Goal: Transaction & Acquisition: Purchase product/service

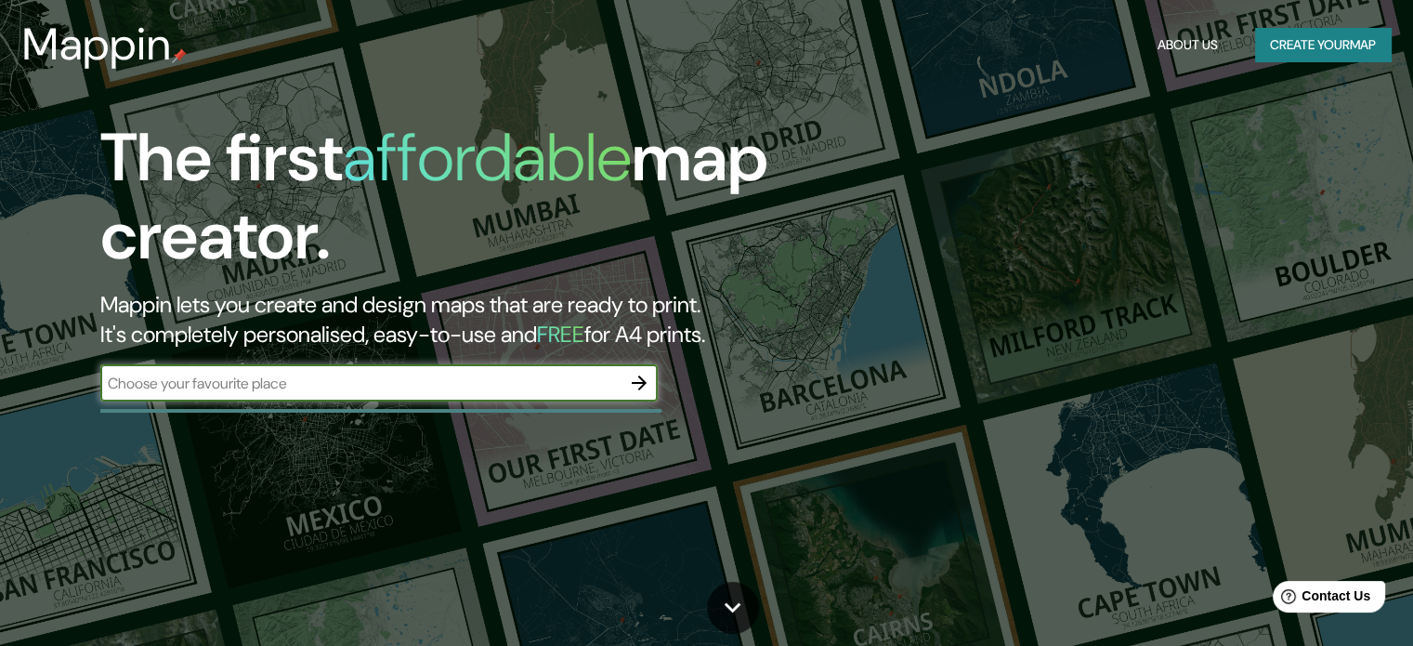
click at [416, 378] on input "text" at bounding box center [360, 383] width 520 height 21
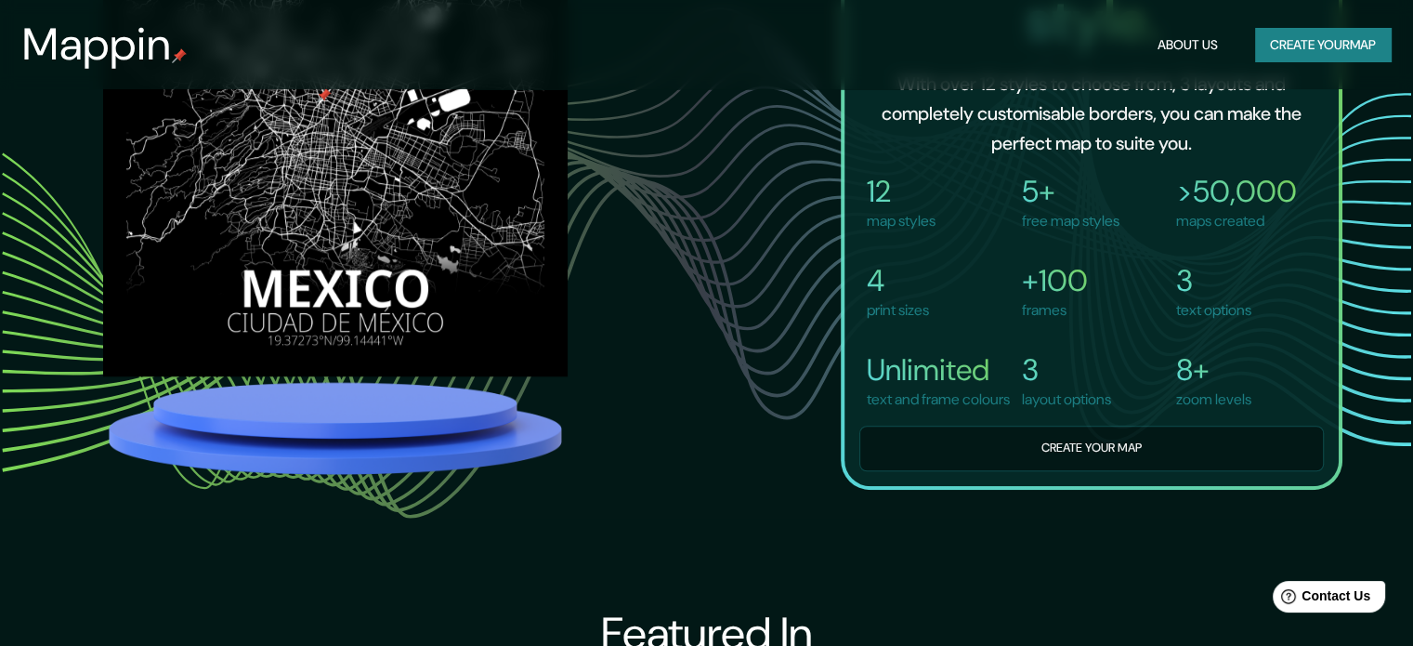
scroll to position [1393, 0]
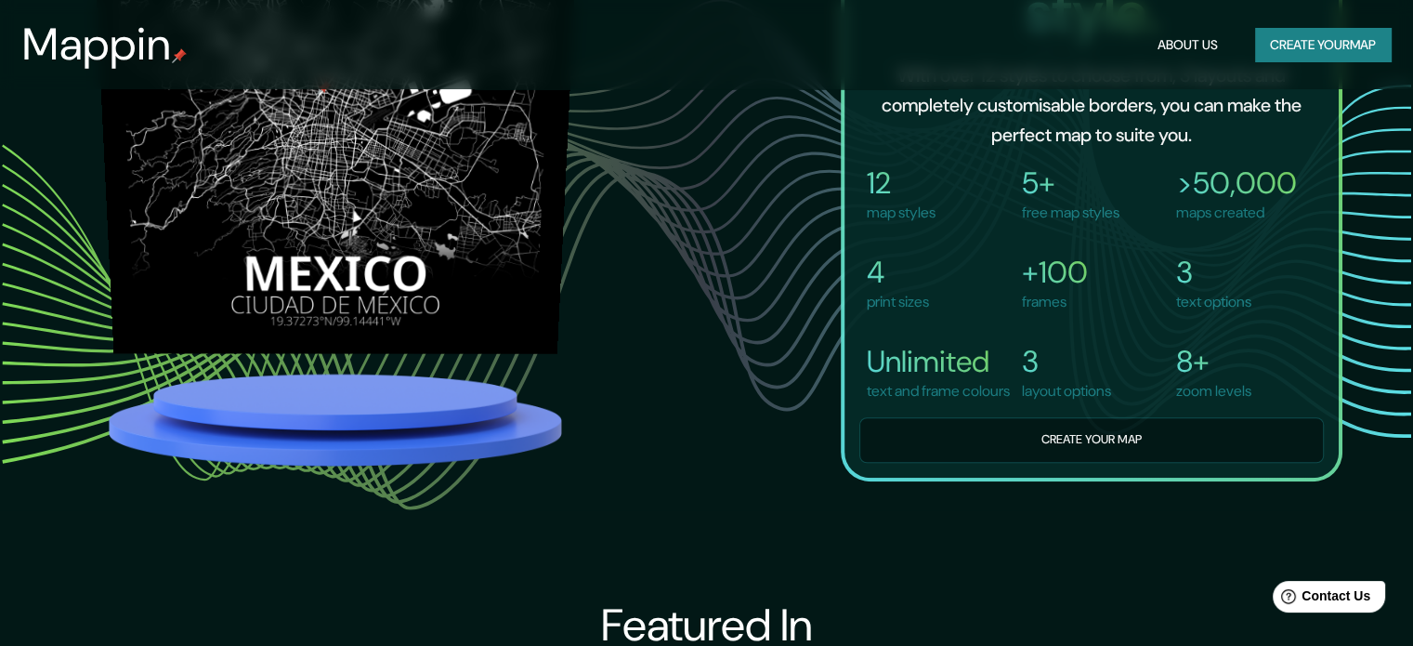
click at [334, 263] on img at bounding box center [336, 124] width 488 height 457
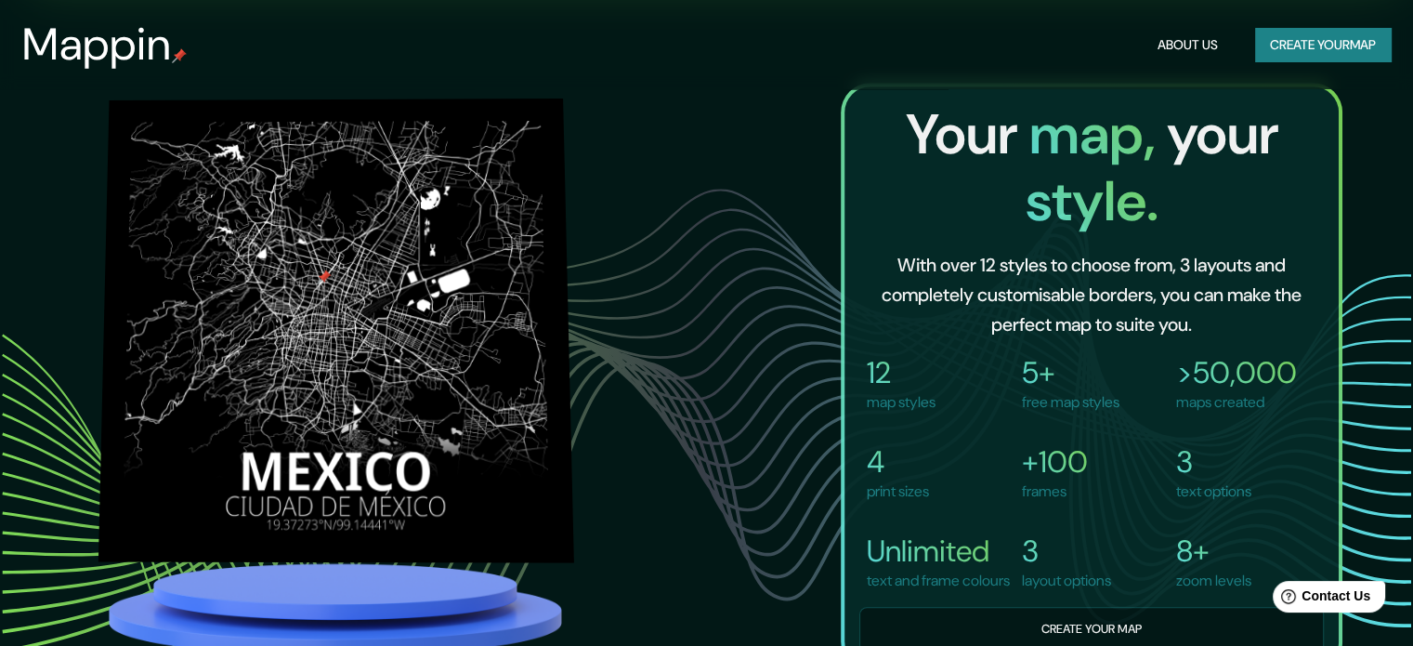
scroll to position [1208, 0]
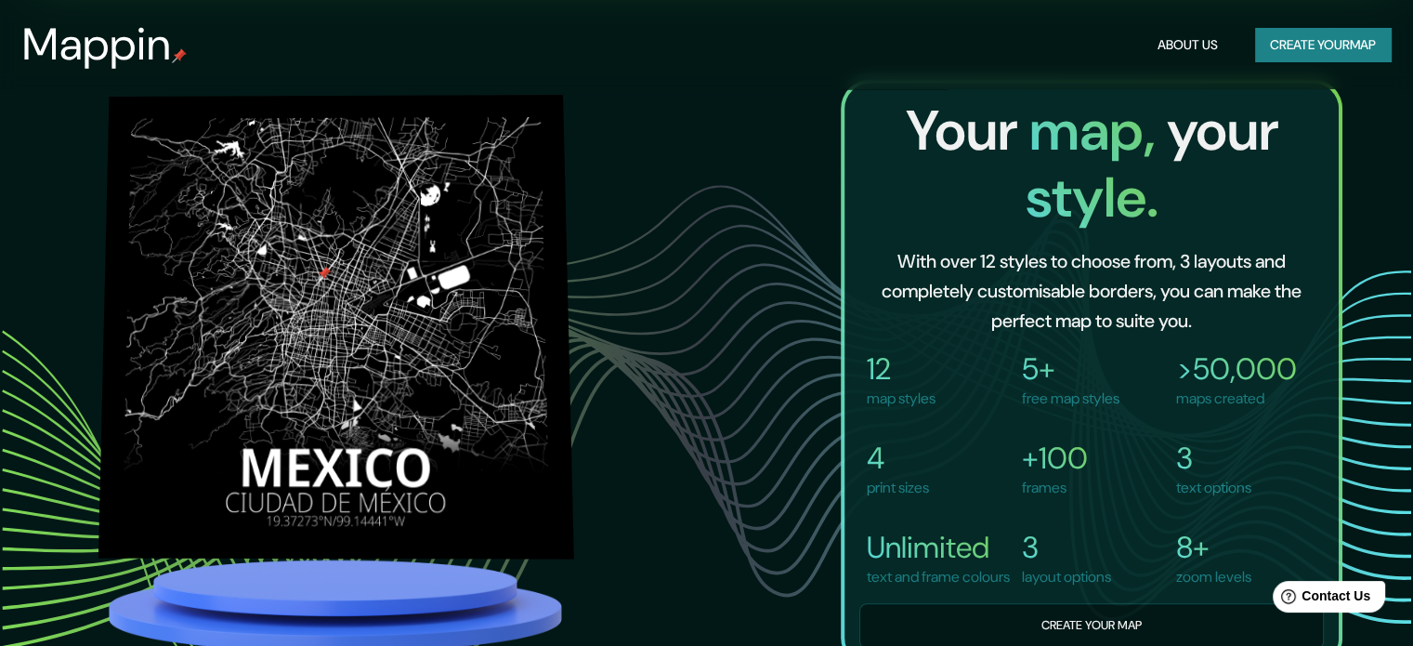
click at [327, 264] on img at bounding box center [336, 327] width 476 height 464
click at [280, 281] on img at bounding box center [340, 324] width 470 height 474
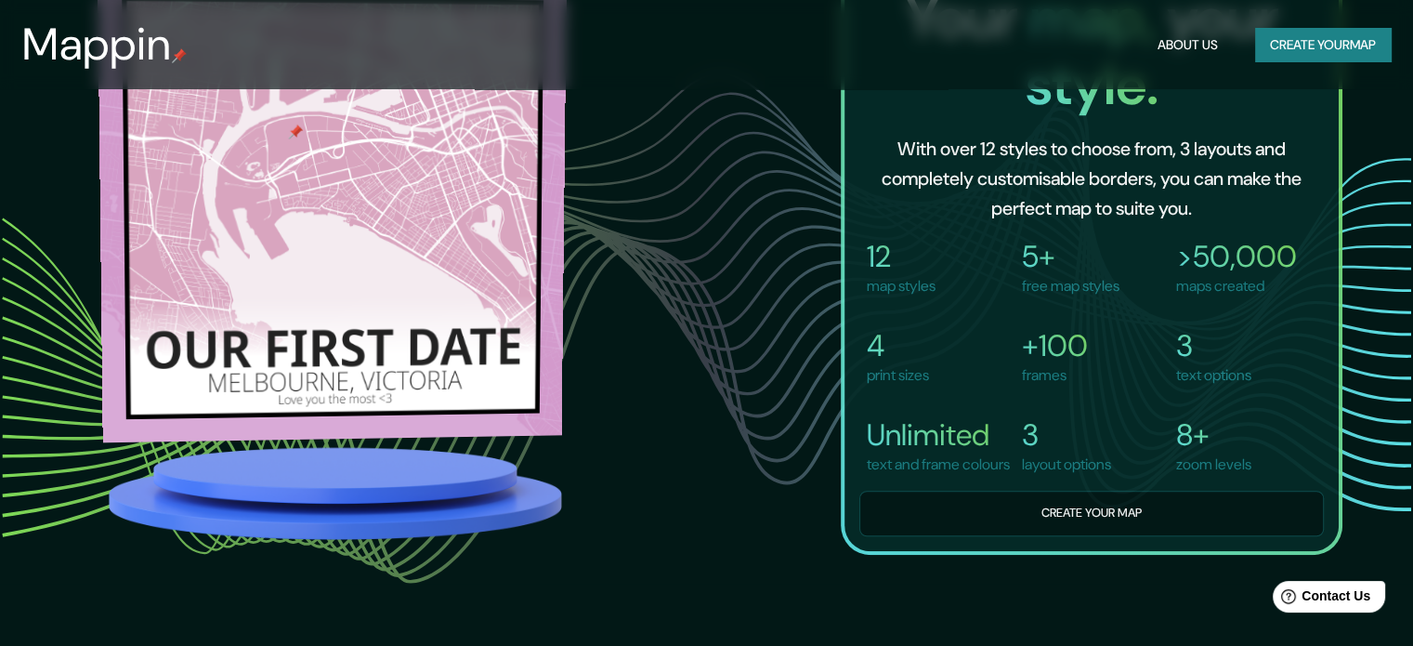
scroll to position [1330, 0]
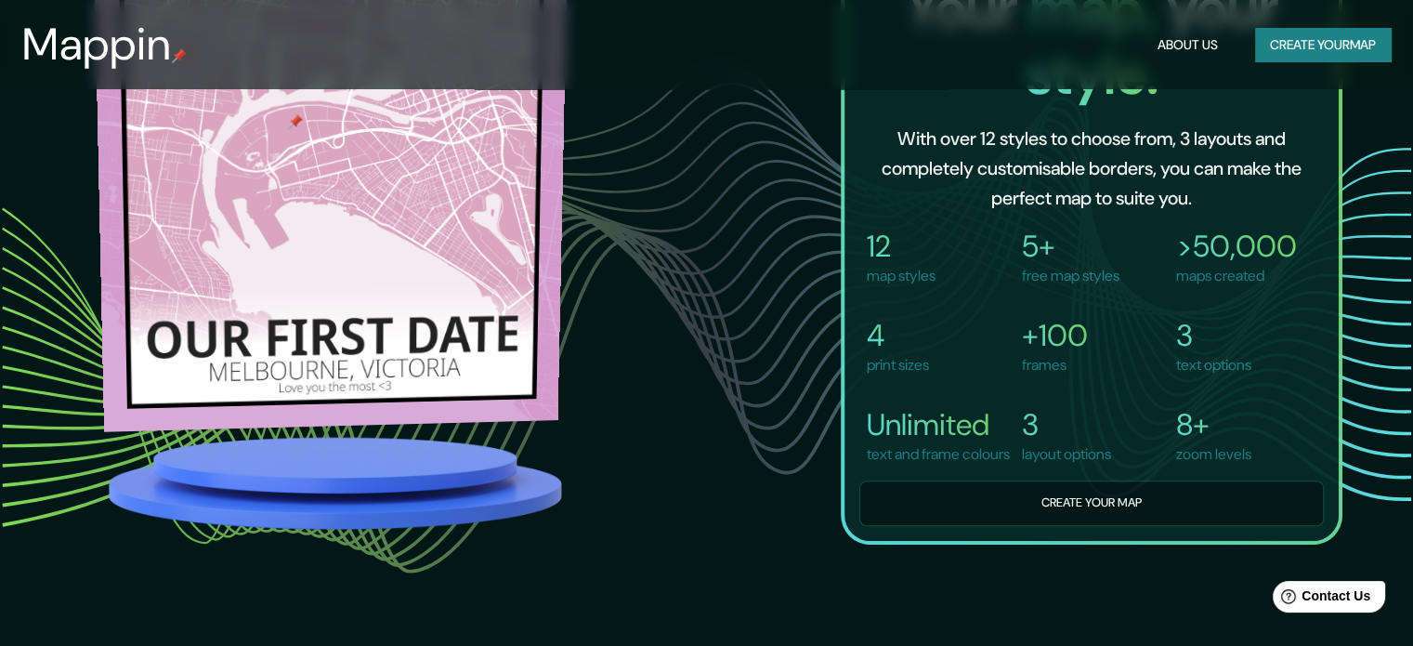
click at [388, 254] on img at bounding box center [330, 195] width 473 height 472
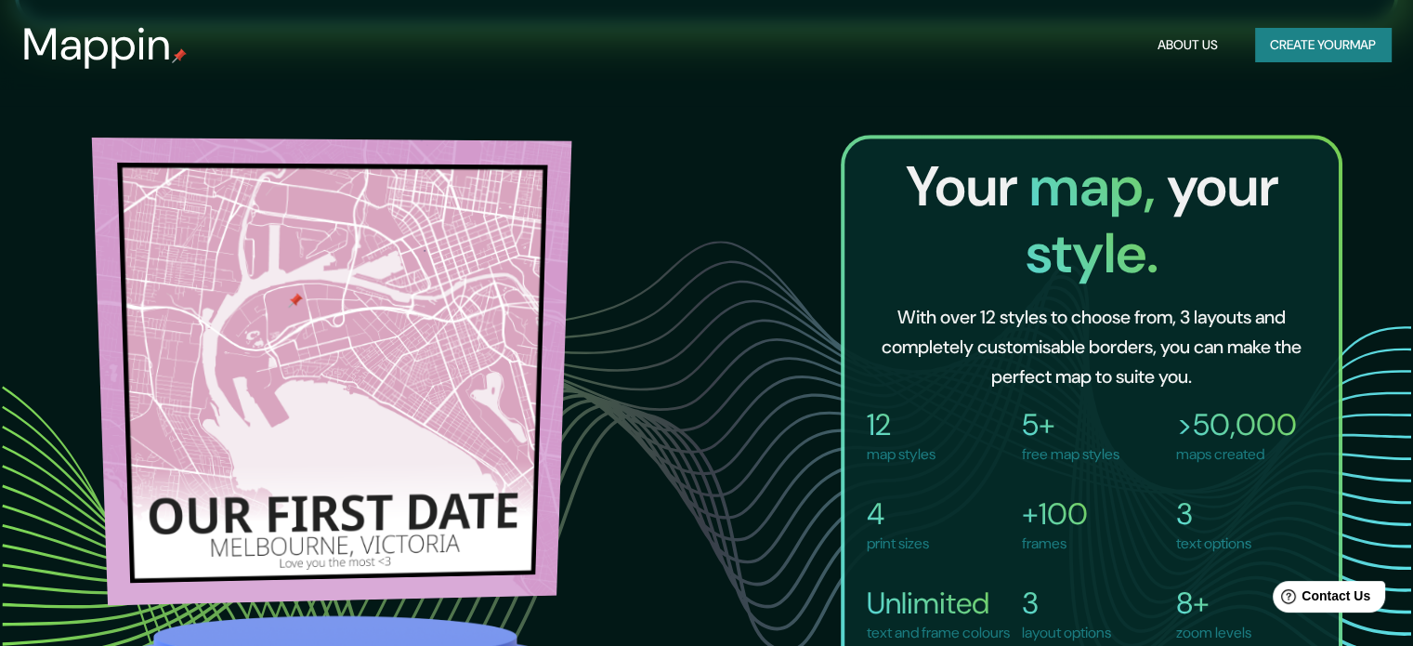
scroll to position [1145, 0]
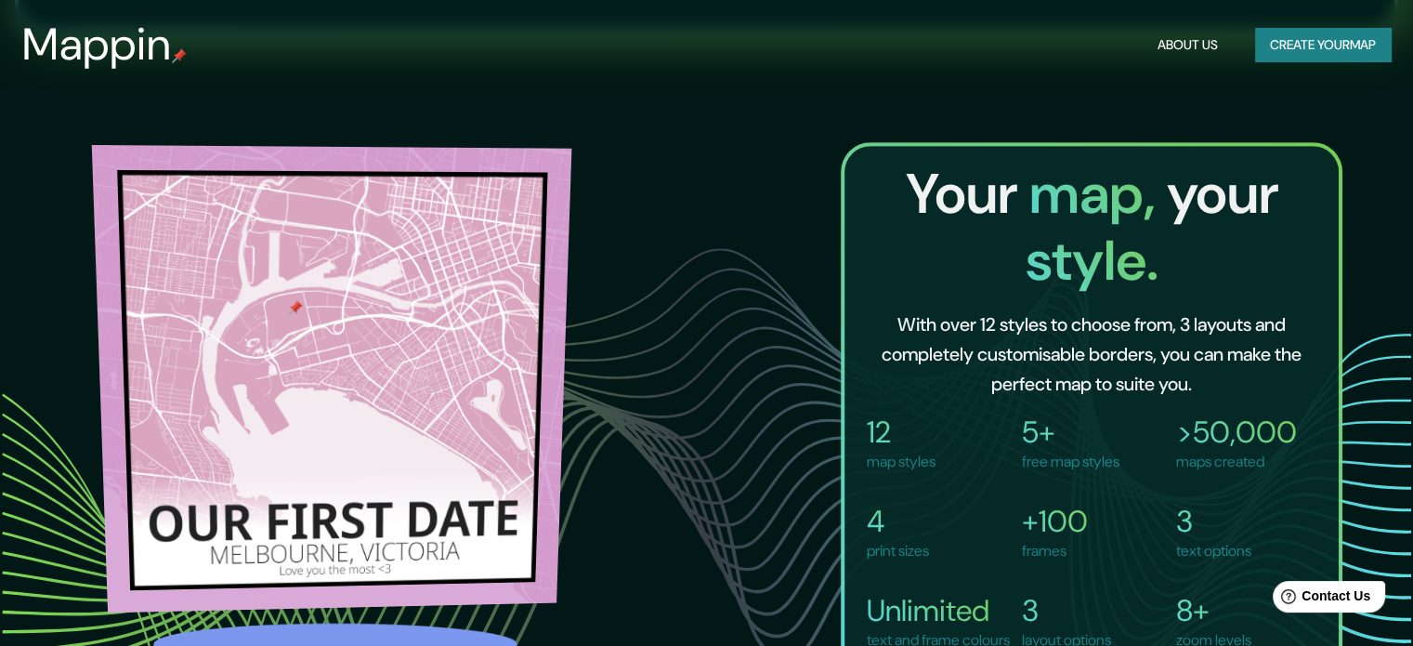
click at [375, 288] on img at bounding box center [332, 378] width 480 height 467
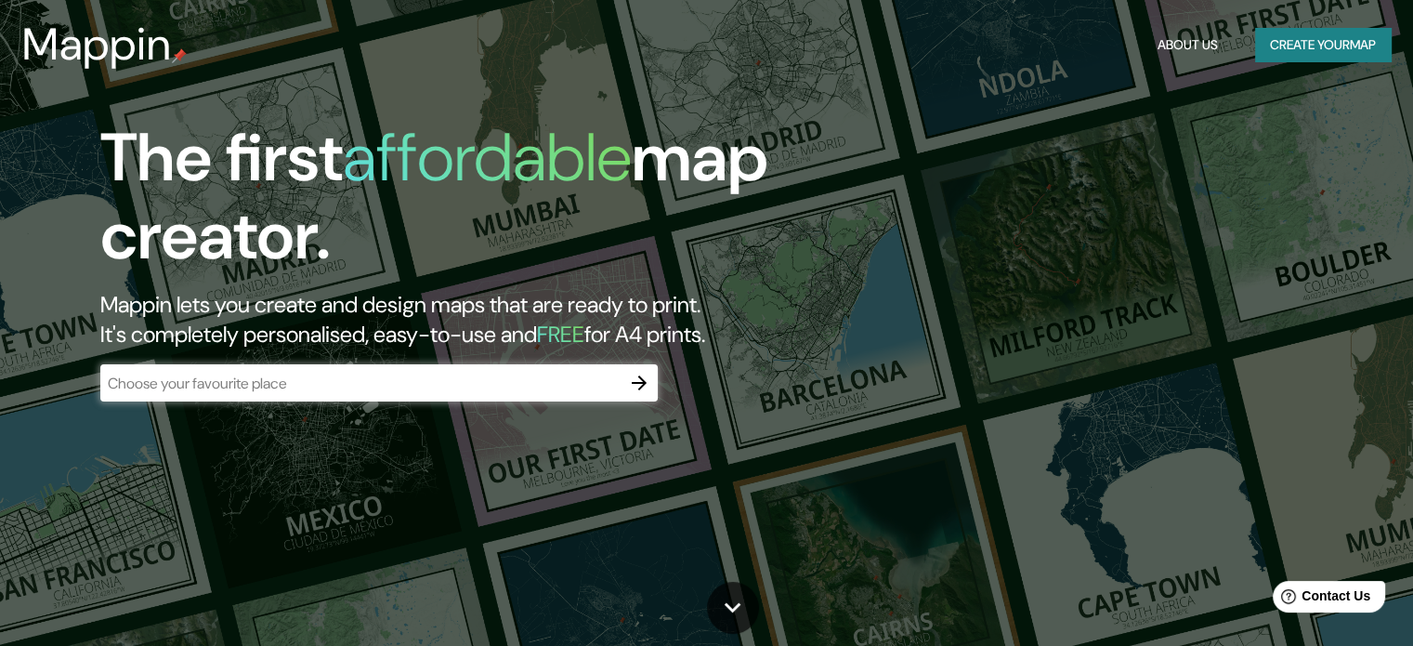
scroll to position [279, 0]
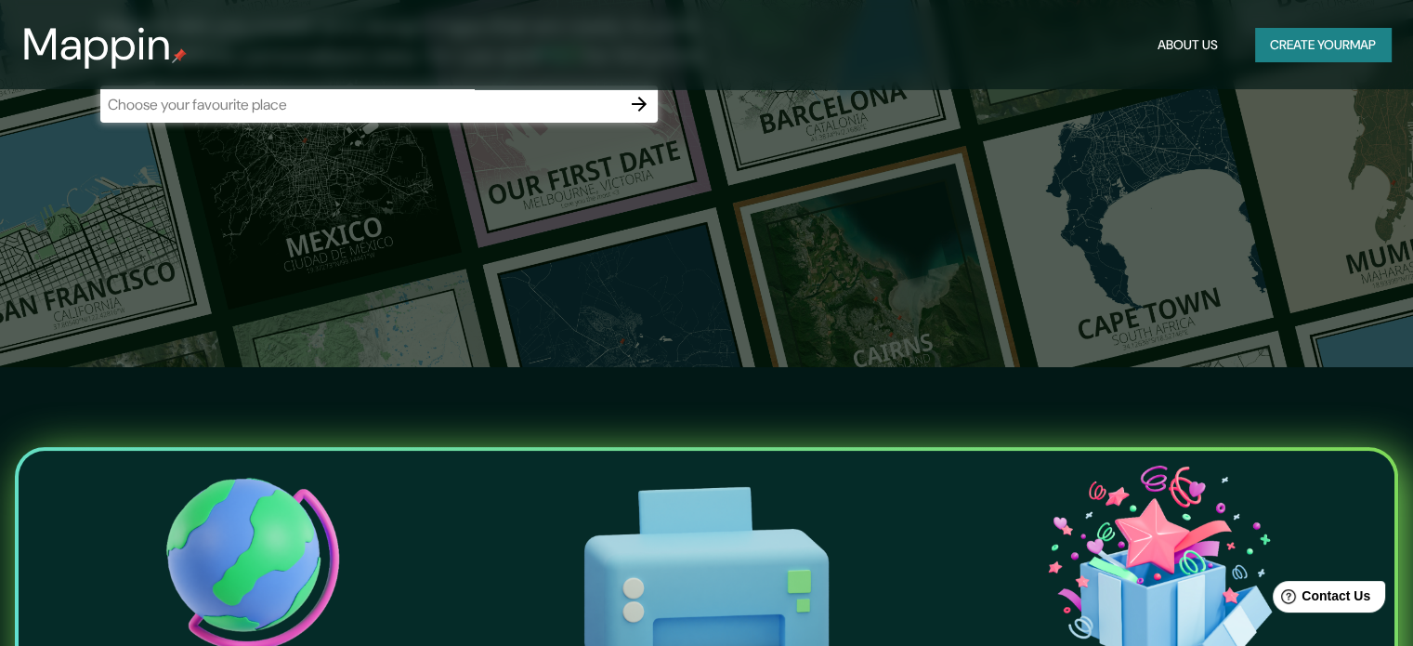
click at [1306, 42] on button "Create your map" at bounding box center [1323, 45] width 136 height 34
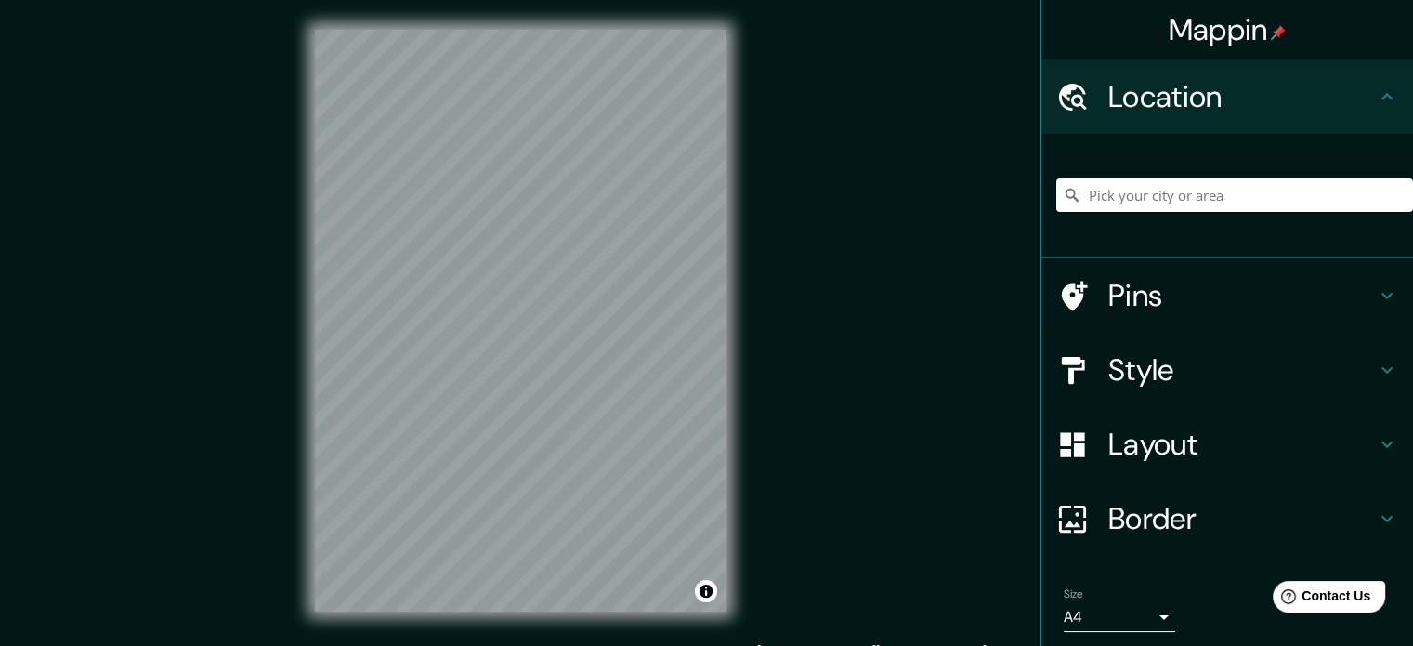
click at [1173, 203] on input "Pick your city or area" at bounding box center [1234, 194] width 357 height 33
click at [1129, 192] on input "Pick your city or area" at bounding box center [1234, 194] width 357 height 33
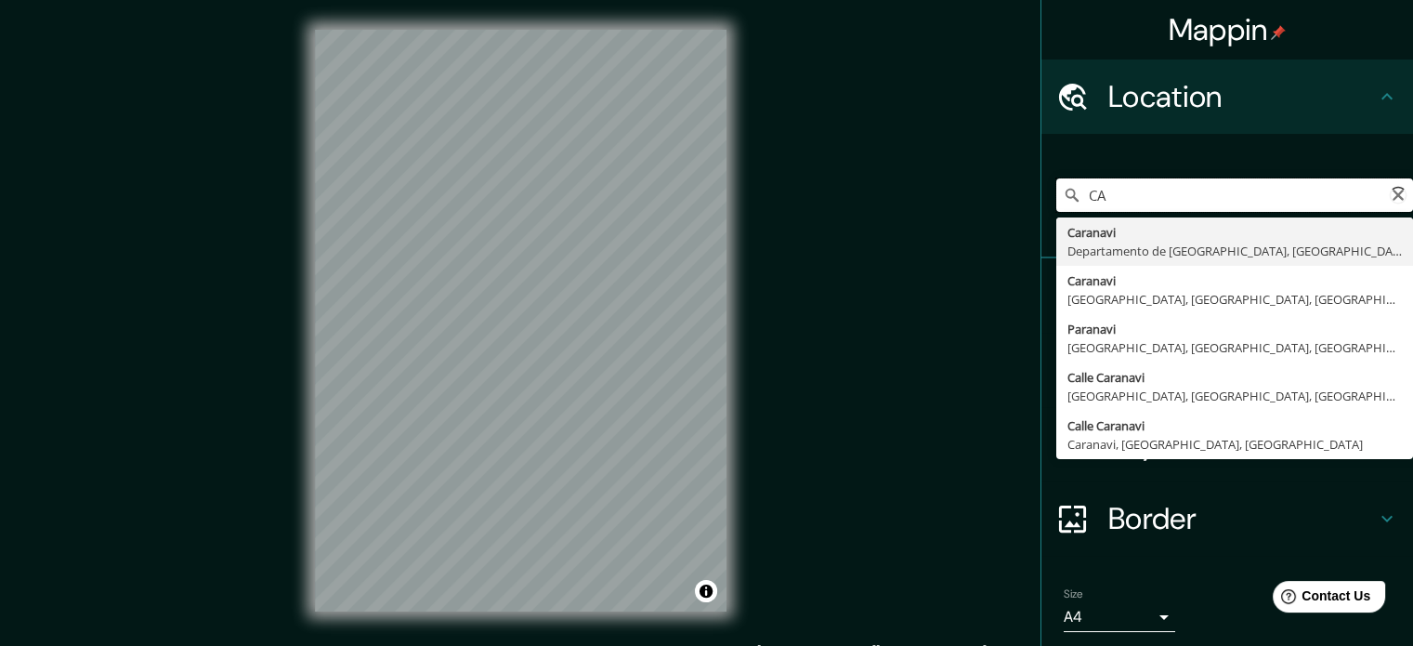
type input "C"
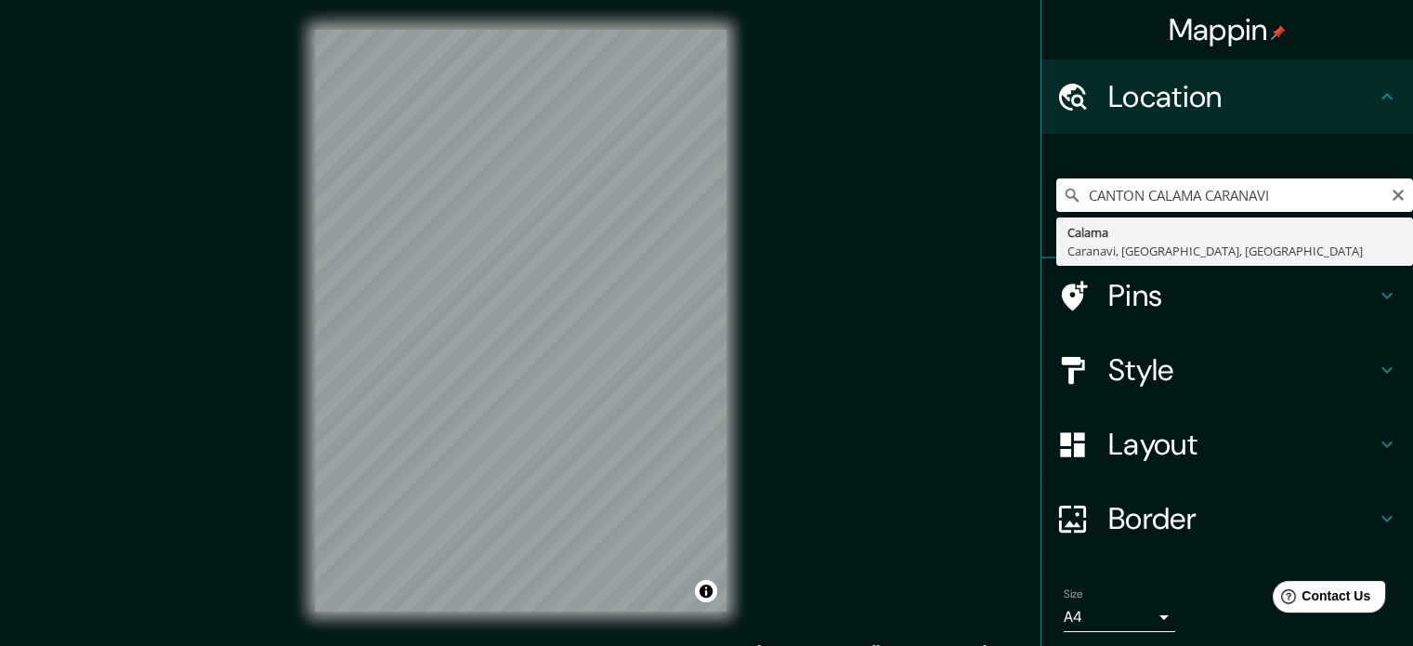
type input "Calama, Caranavi, [GEOGRAPHIC_DATA], [GEOGRAPHIC_DATA]"
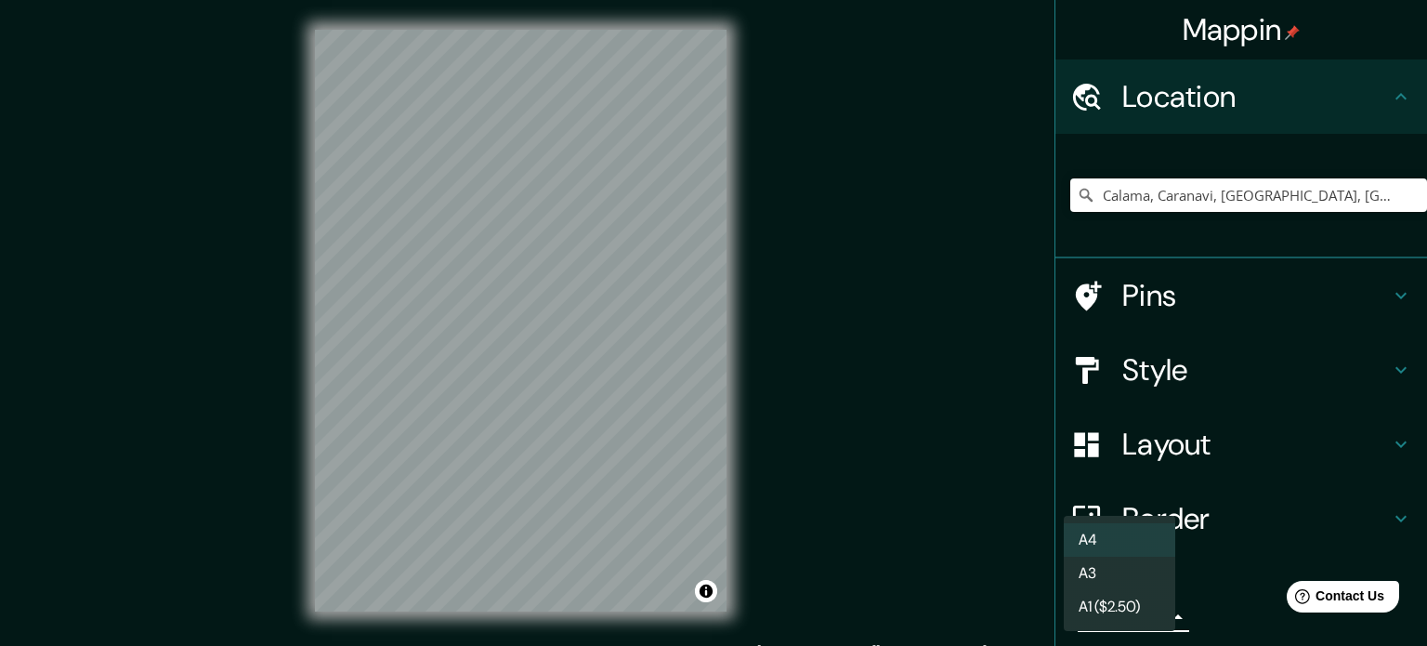
click at [1151, 622] on body "Mappin Location [GEOGRAPHIC_DATA], [GEOGRAPHIC_DATA], [GEOGRAPHIC_DATA], [GEOGR…" at bounding box center [713, 323] width 1427 height 646
click at [1099, 549] on li "A4" at bounding box center [1119, 539] width 111 height 33
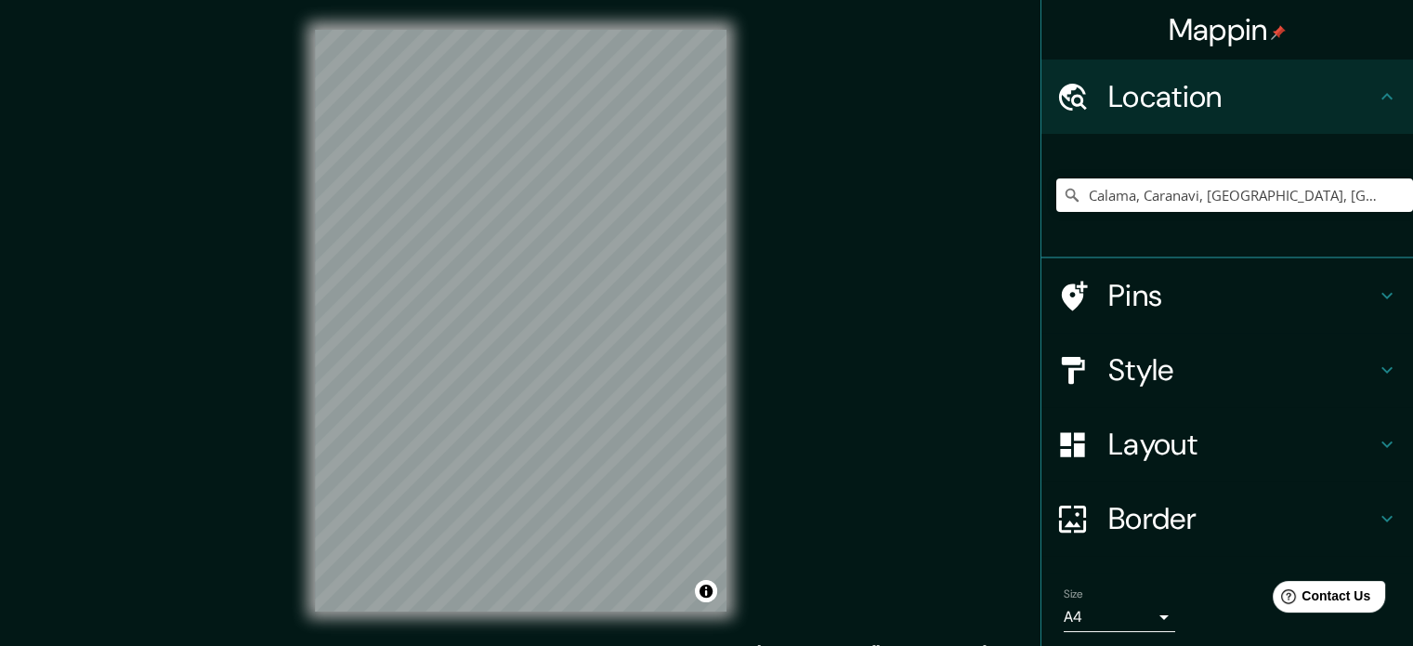
scroll to position [12, 0]
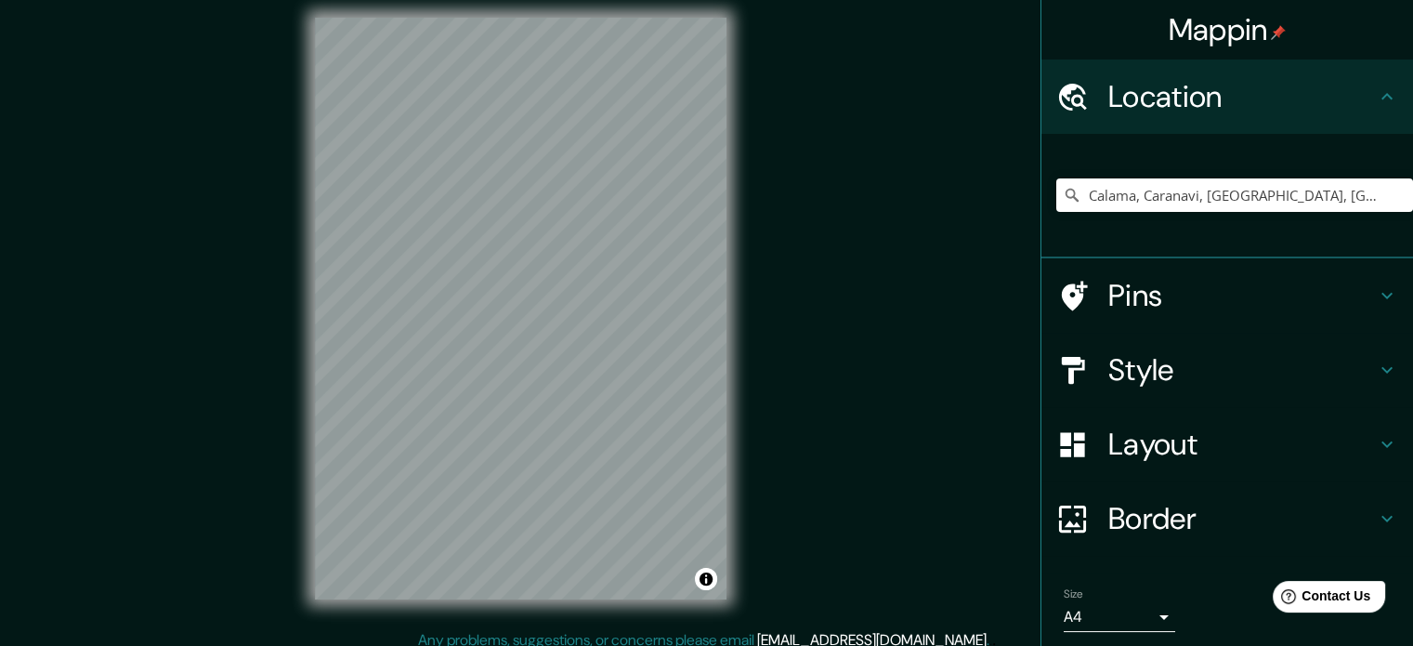
click at [1376, 369] on icon at bounding box center [1387, 370] width 22 height 22
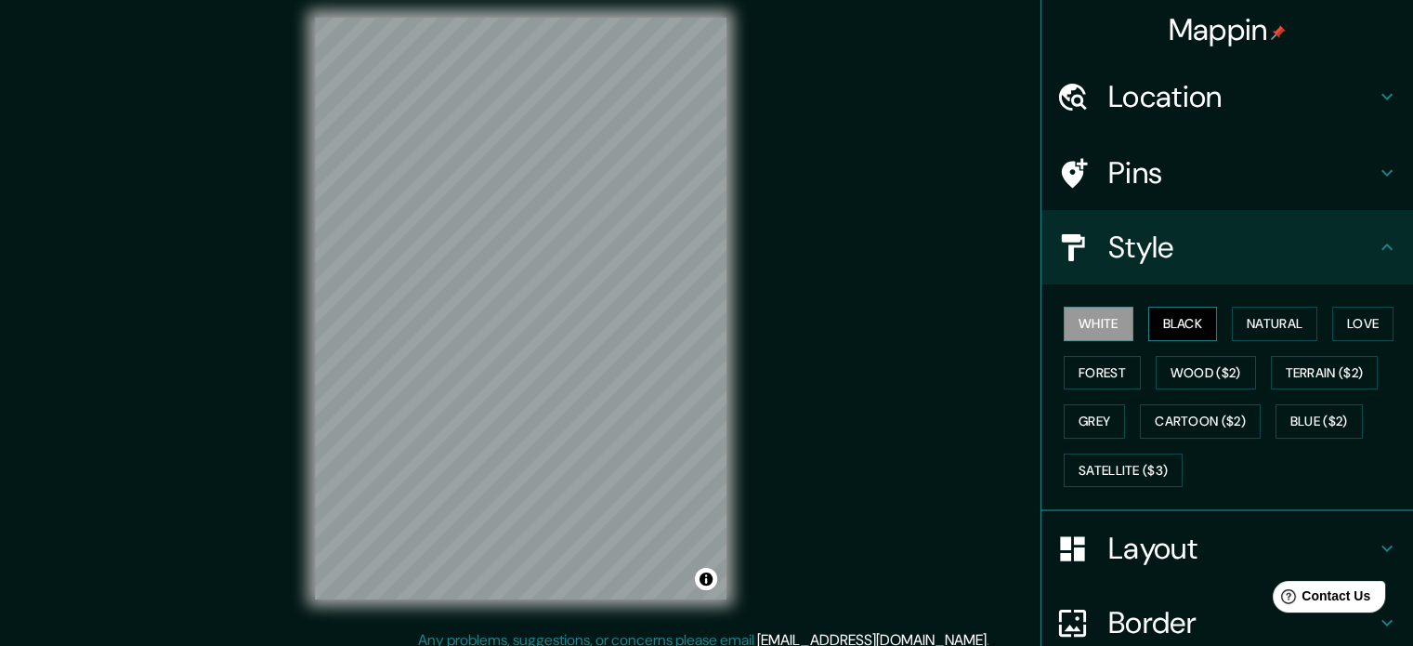
click at [1162, 327] on button "Black" at bounding box center [1183, 324] width 70 height 34
click at [1089, 327] on button "White" at bounding box center [1099, 324] width 70 height 34
click at [1262, 318] on button "Natural" at bounding box center [1274, 324] width 85 height 34
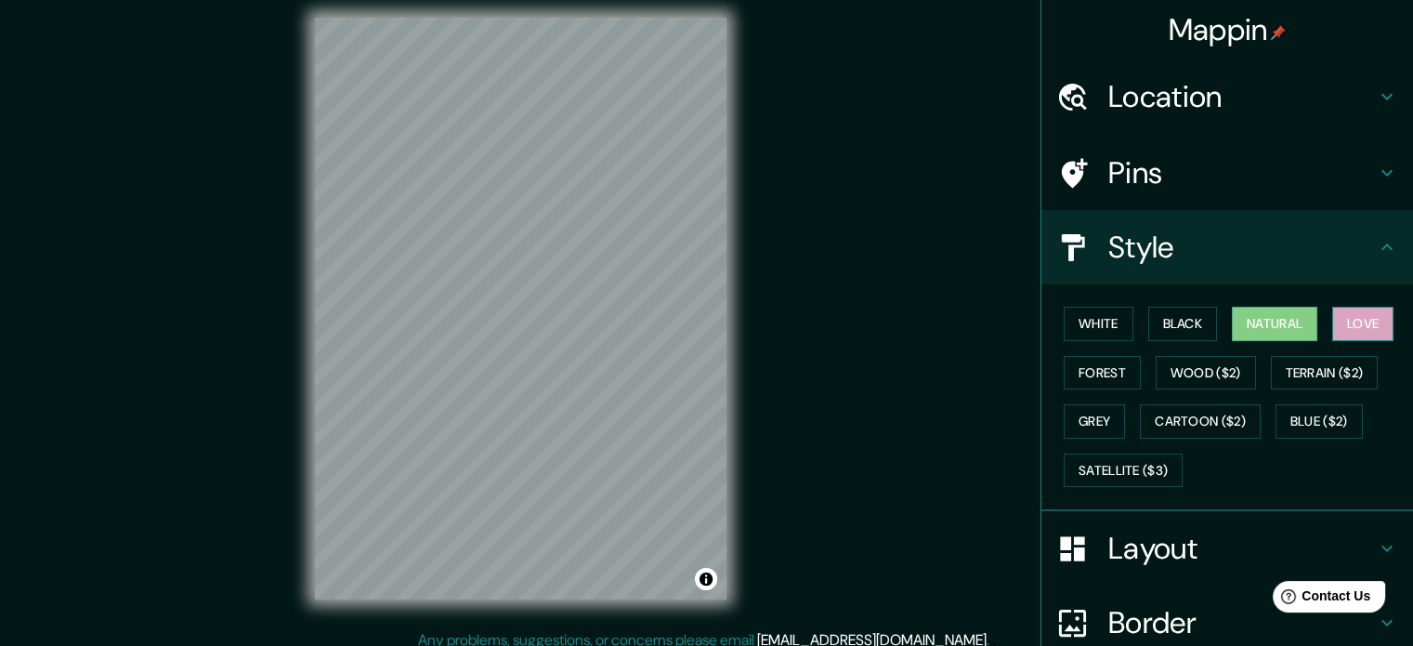
click at [1340, 319] on button "Love" at bounding box center [1362, 324] width 61 height 34
click at [1108, 378] on button "Forest" at bounding box center [1102, 373] width 77 height 34
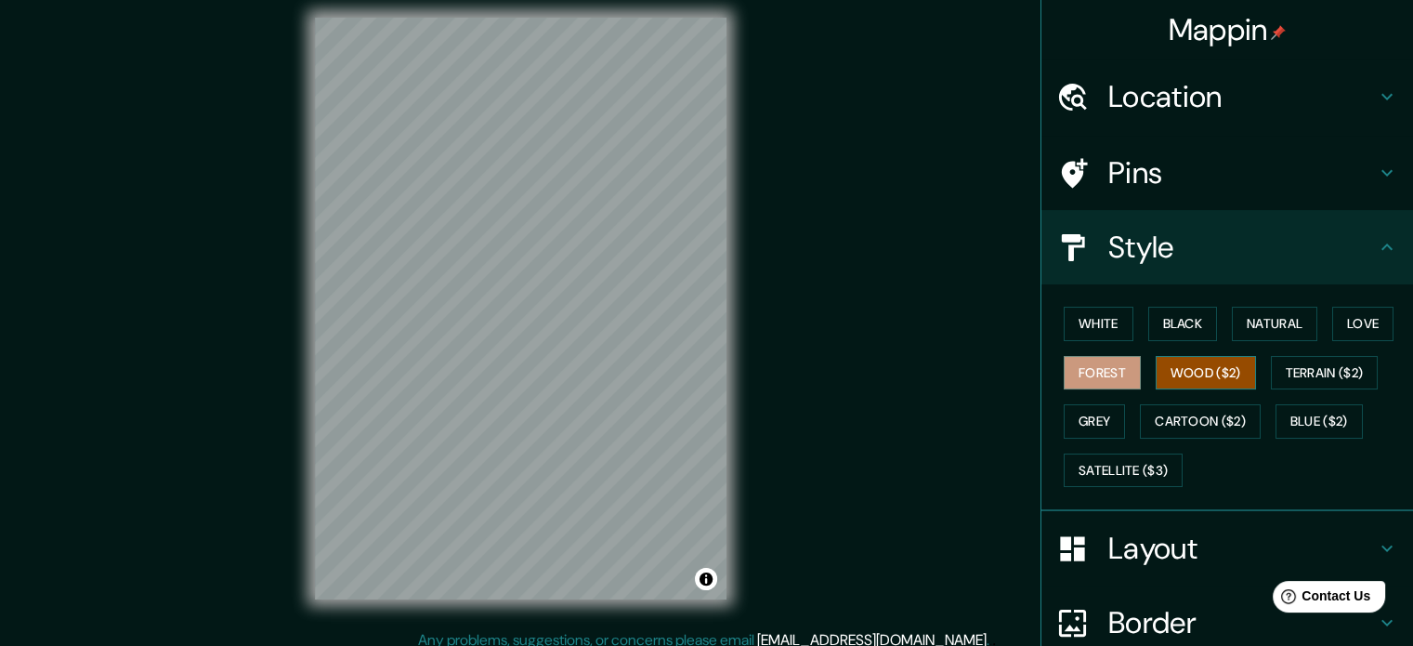
click at [1178, 371] on button "Wood ($2)" at bounding box center [1206, 373] width 100 height 34
click at [1291, 369] on button "Terrain ($2)" at bounding box center [1325, 373] width 108 height 34
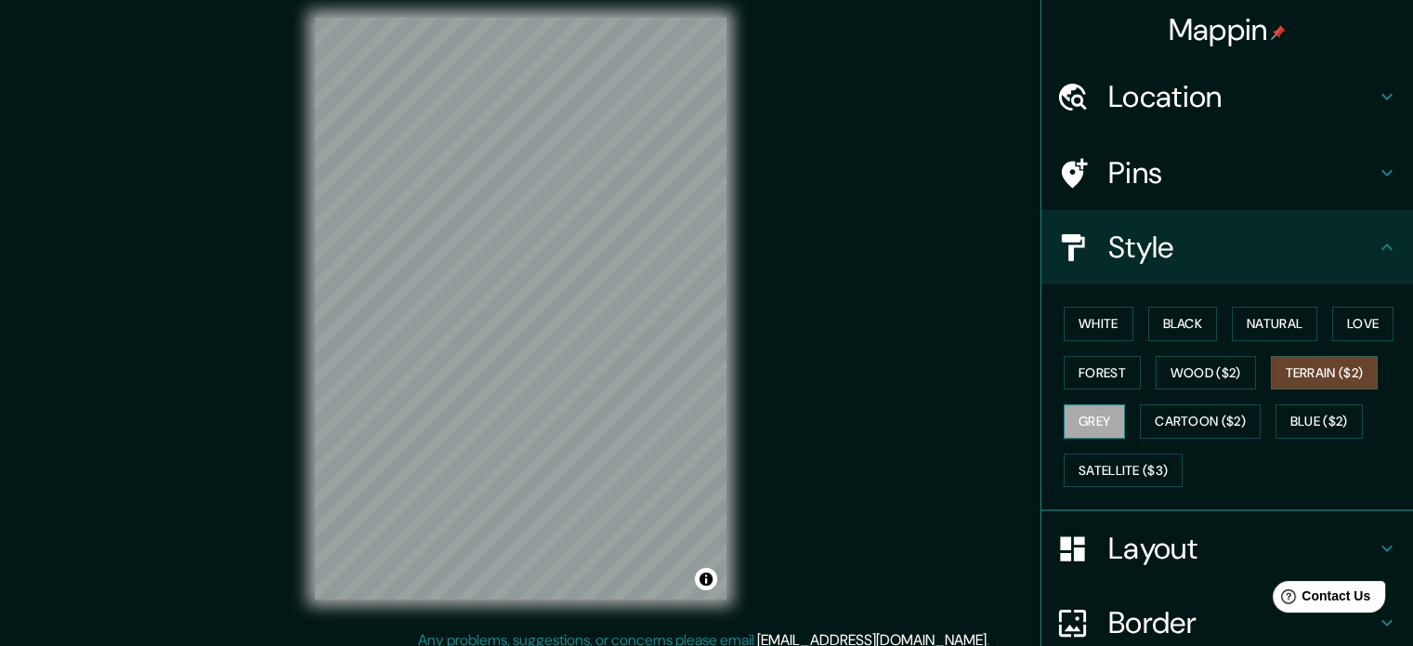
click at [1093, 417] on button "Grey" at bounding box center [1094, 421] width 61 height 34
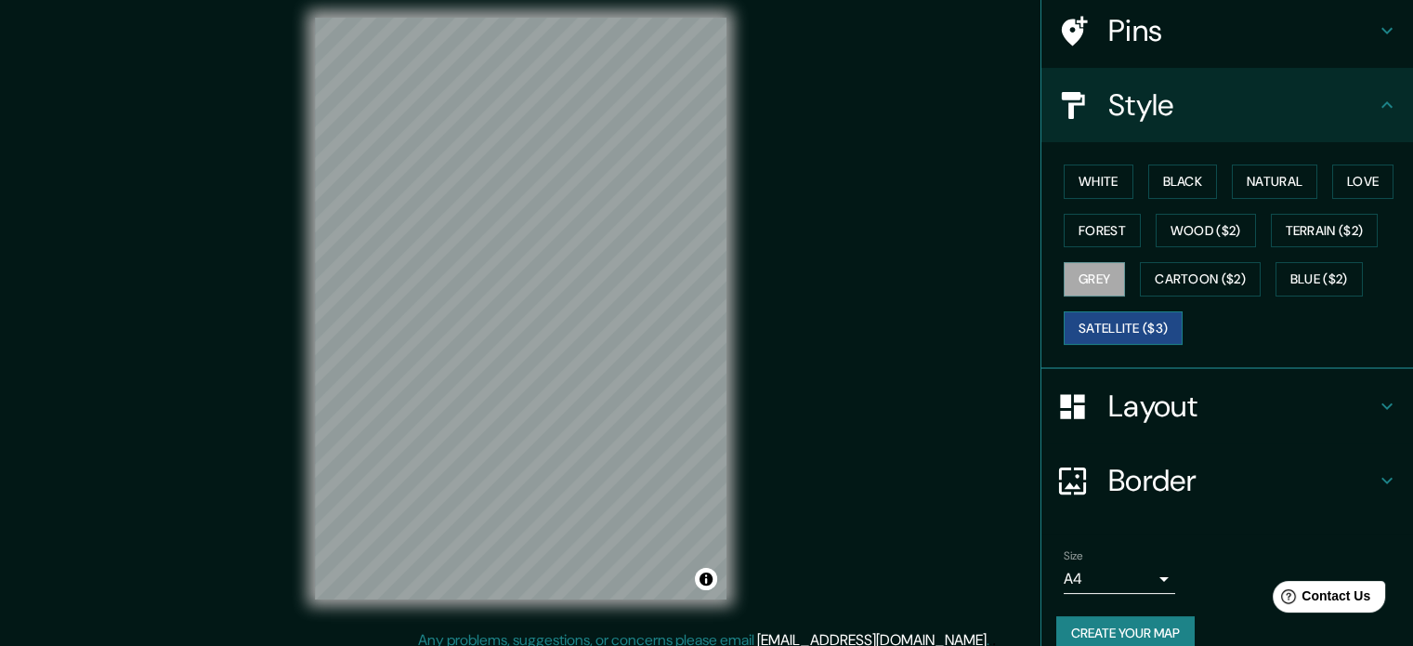
scroll to position [165, 0]
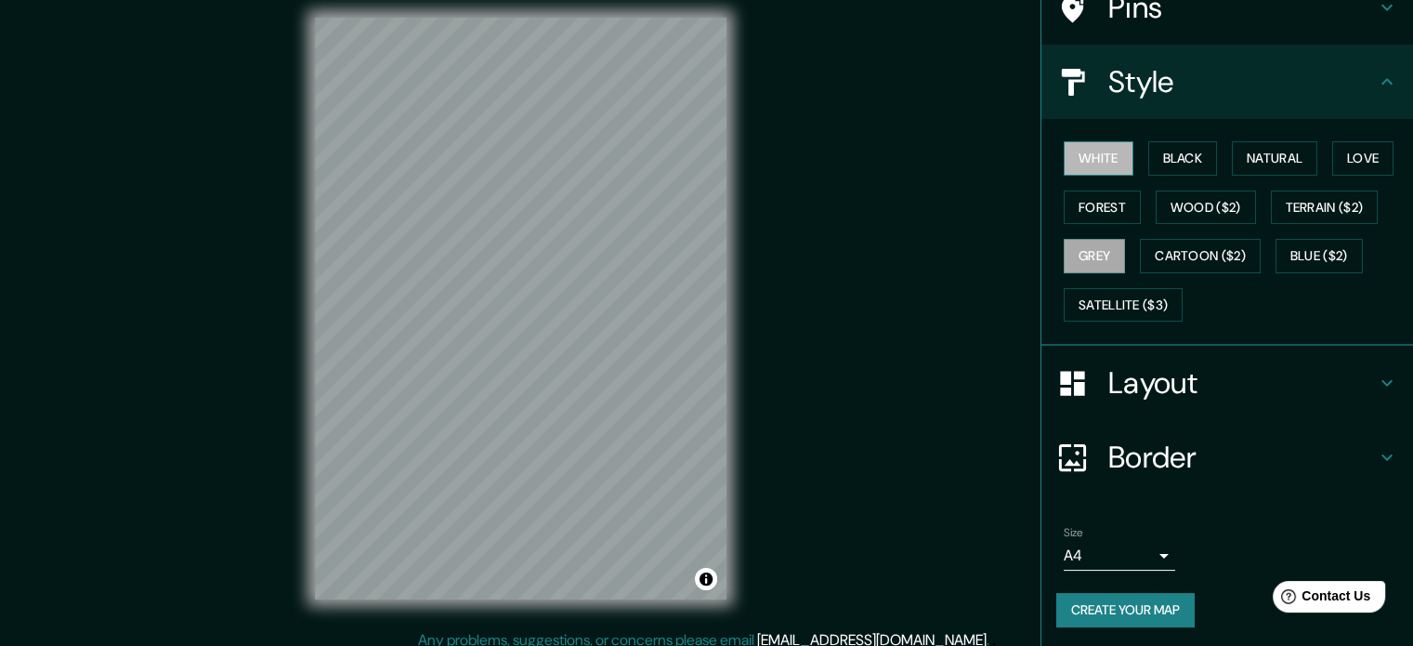
click at [1093, 159] on button "White" at bounding box center [1099, 158] width 70 height 34
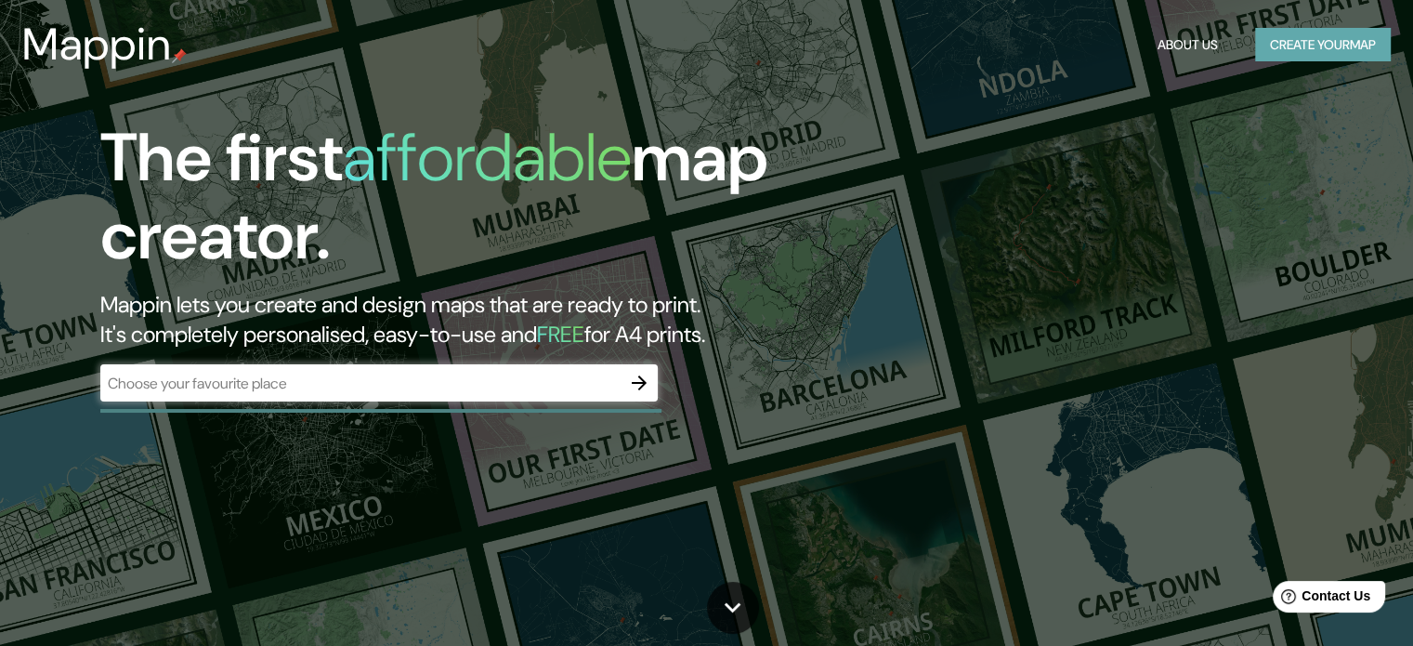
click at [1315, 50] on button "Create your map" at bounding box center [1323, 45] width 136 height 34
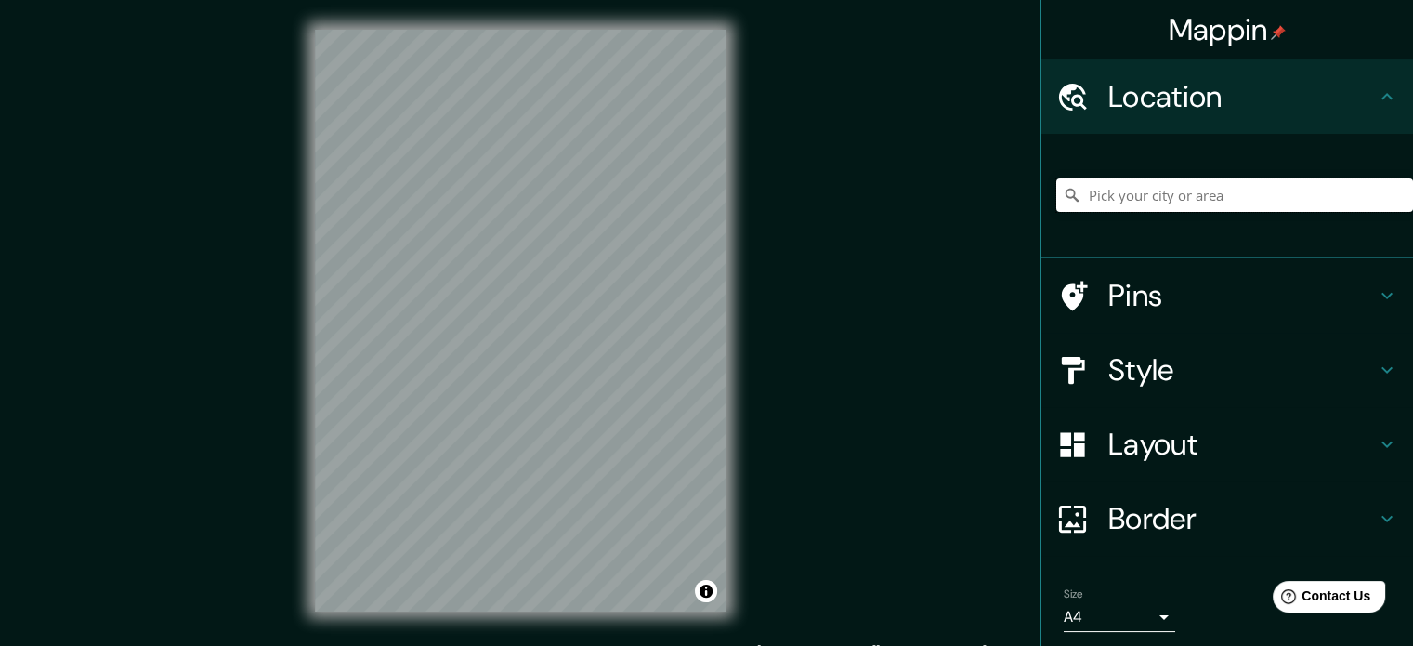
click at [1135, 185] on input "Pick your city or area" at bounding box center [1234, 194] width 357 height 33
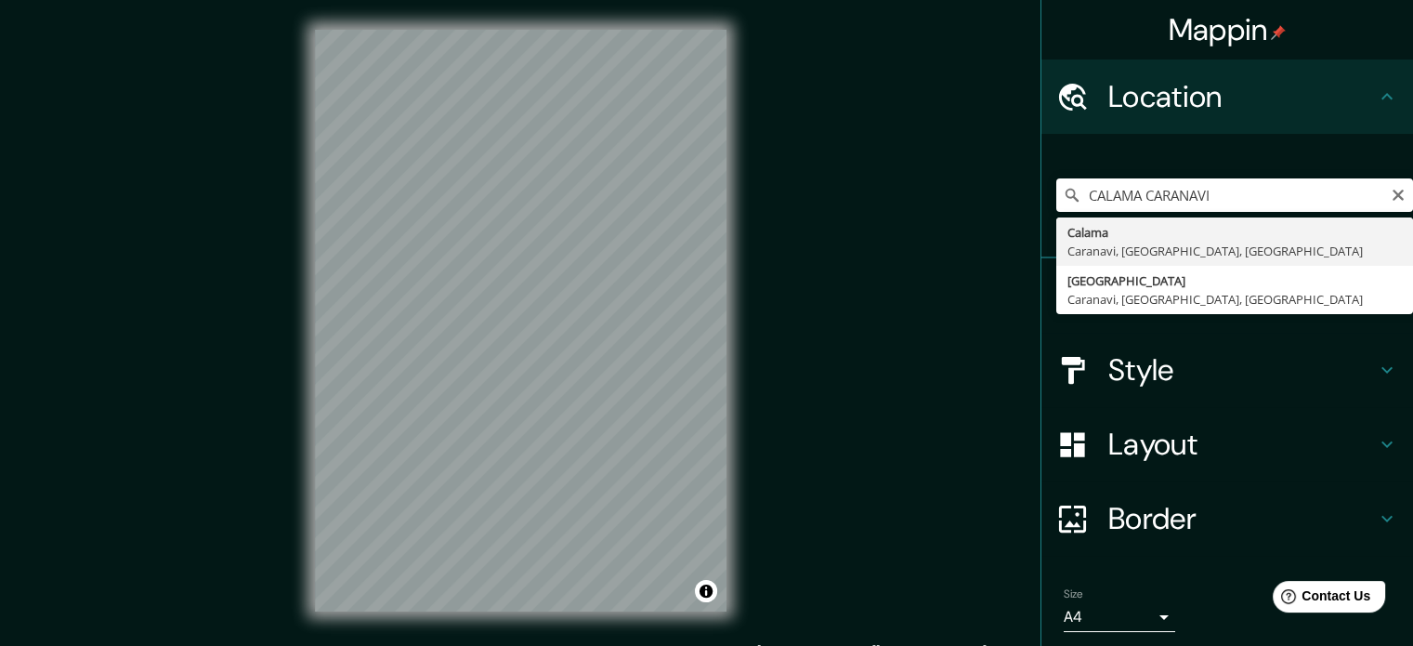
type input "Calama, Caranavi, [GEOGRAPHIC_DATA], [GEOGRAPHIC_DATA]"
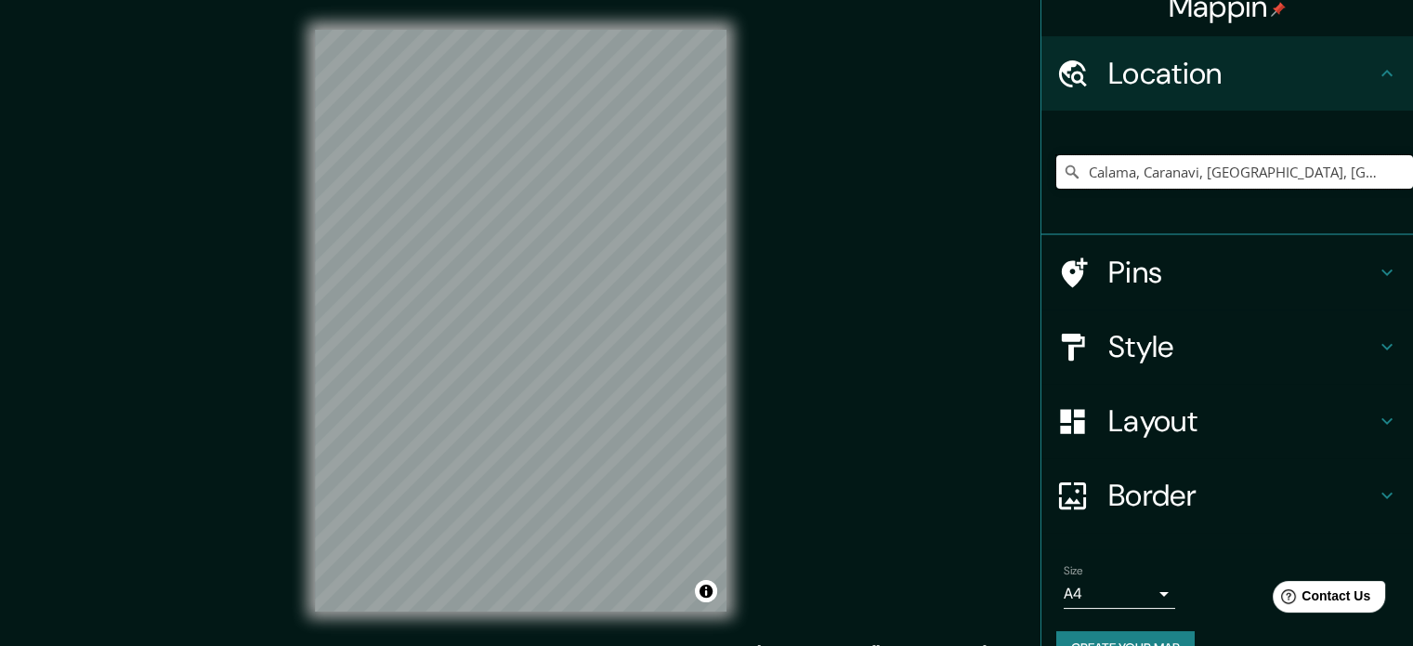
scroll to position [63, 0]
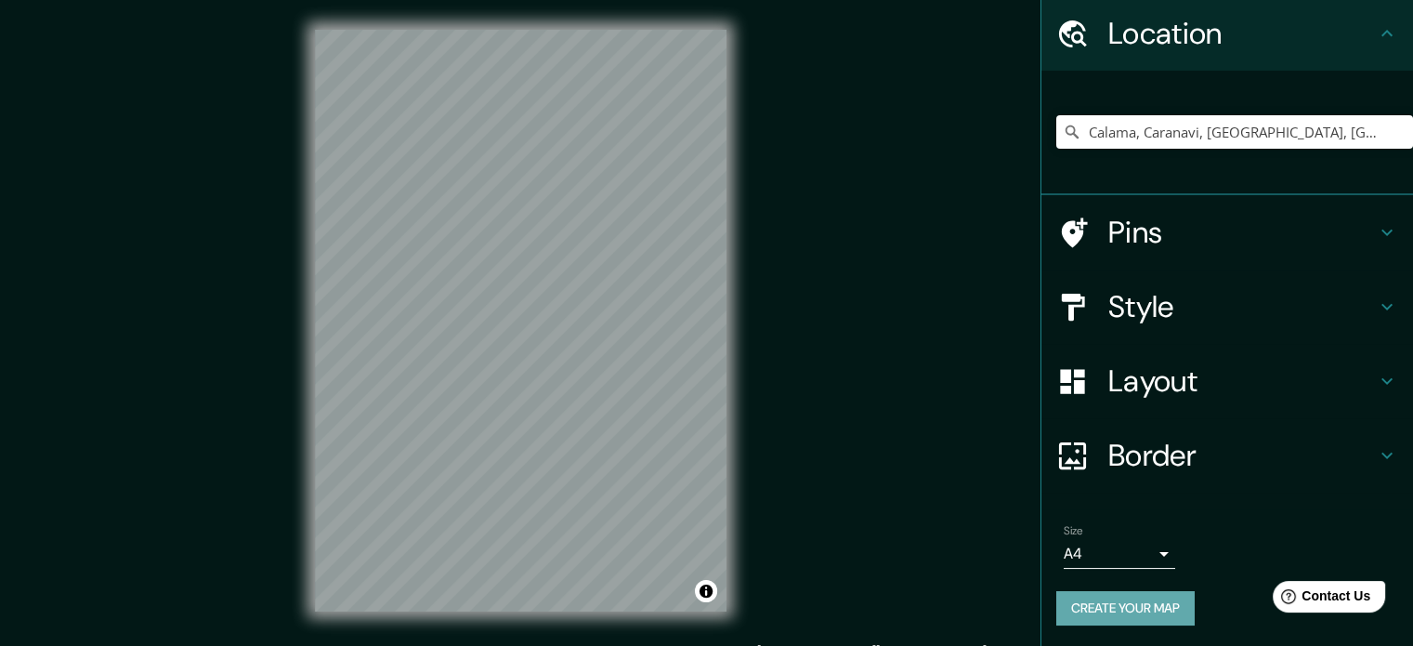
click at [1130, 606] on button "Create your map" at bounding box center [1125, 608] width 138 height 34
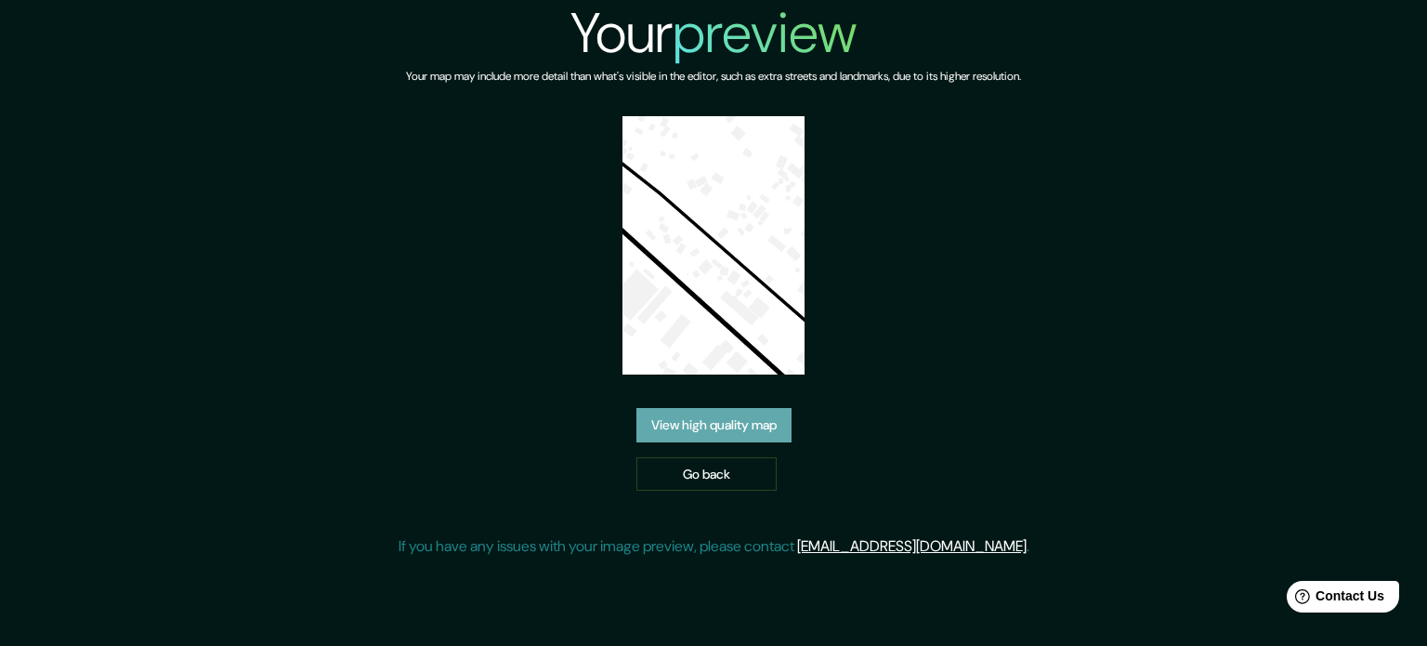
click at [739, 434] on link "View high quality map" at bounding box center [713, 425] width 155 height 34
